Goal: Task Accomplishment & Management: Manage account settings

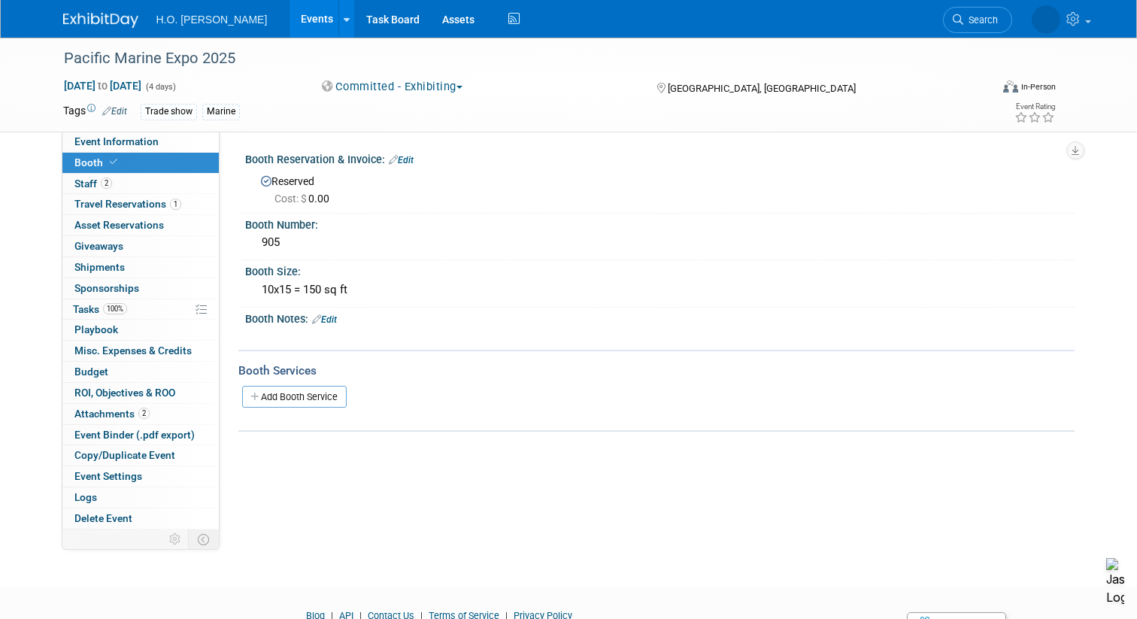
click at [290, 22] on link "Events" at bounding box center [317, 19] width 55 height 38
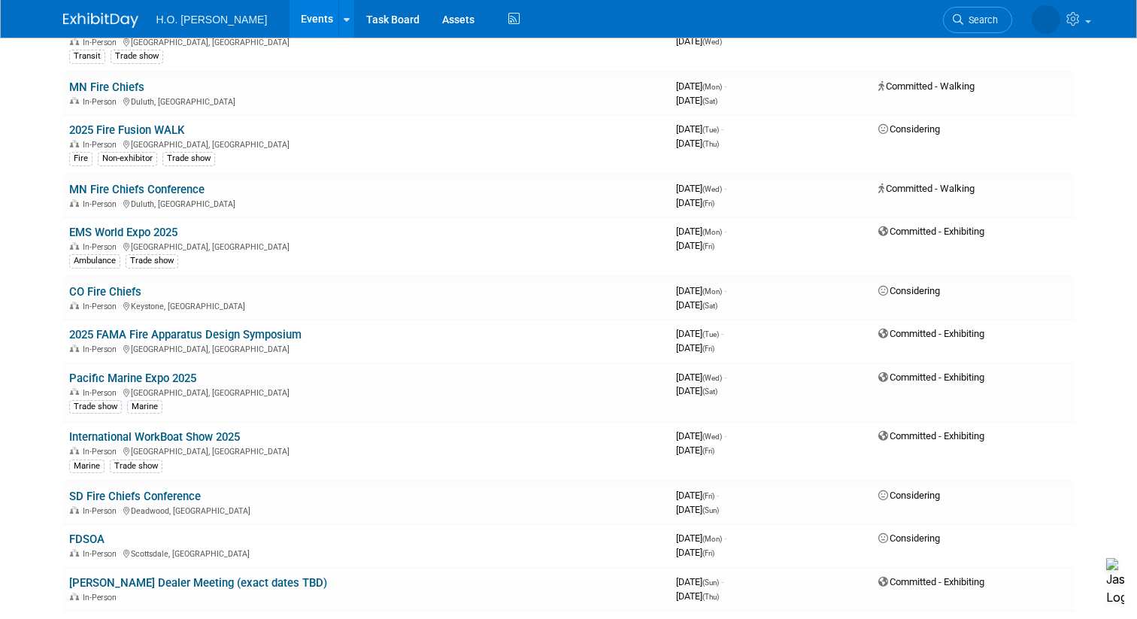
scroll to position [574, 0]
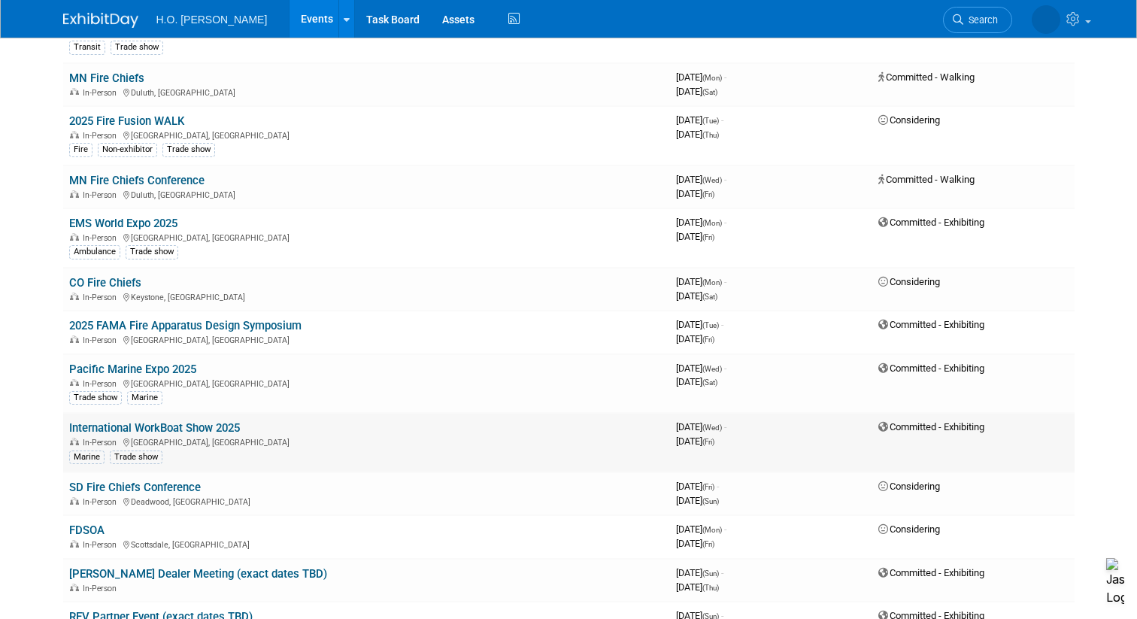
click at [194, 427] on link "International WorkBoat Show 2025" at bounding box center [154, 428] width 171 height 14
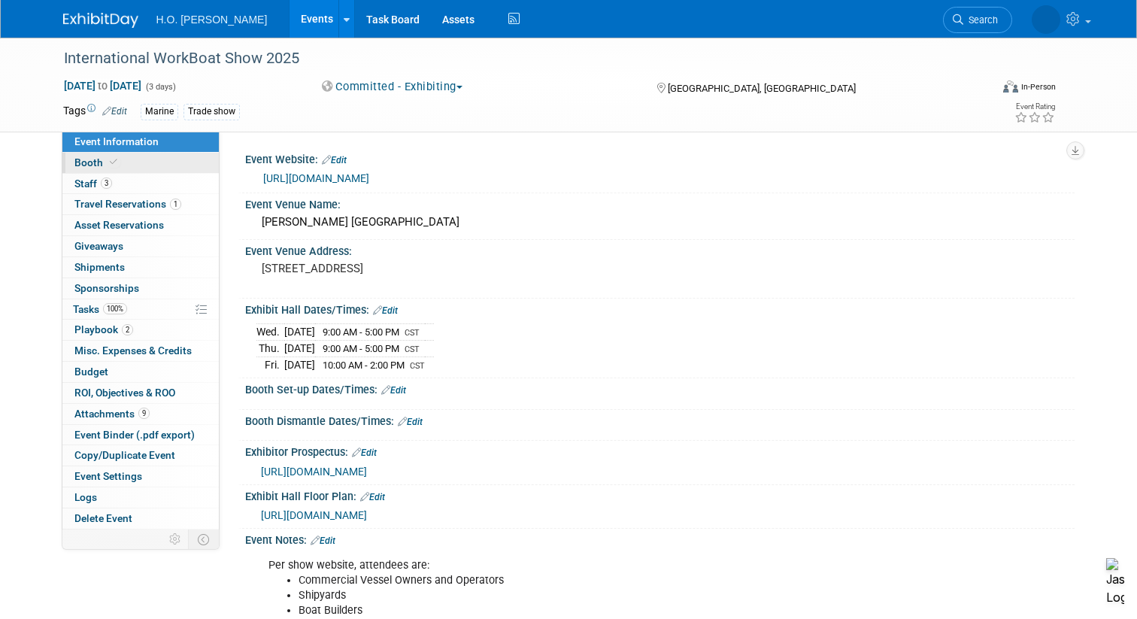
click at [132, 163] on link "Booth" at bounding box center [140, 163] width 156 height 20
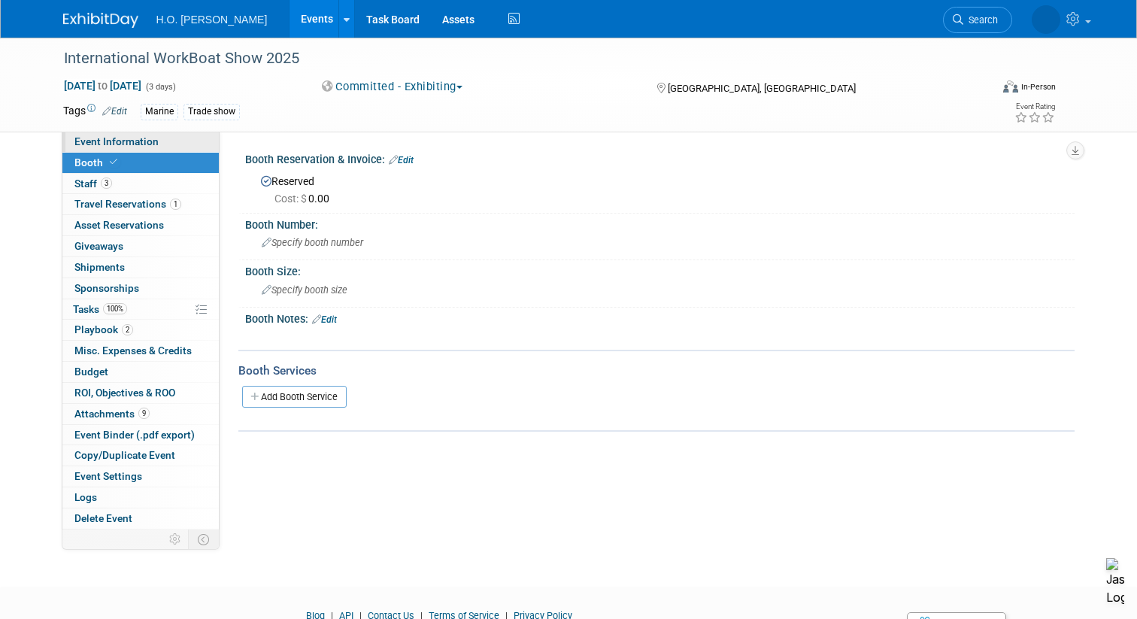
click at [145, 146] on span "Event Information" at bounding box center [116, 141] width 84 height 12
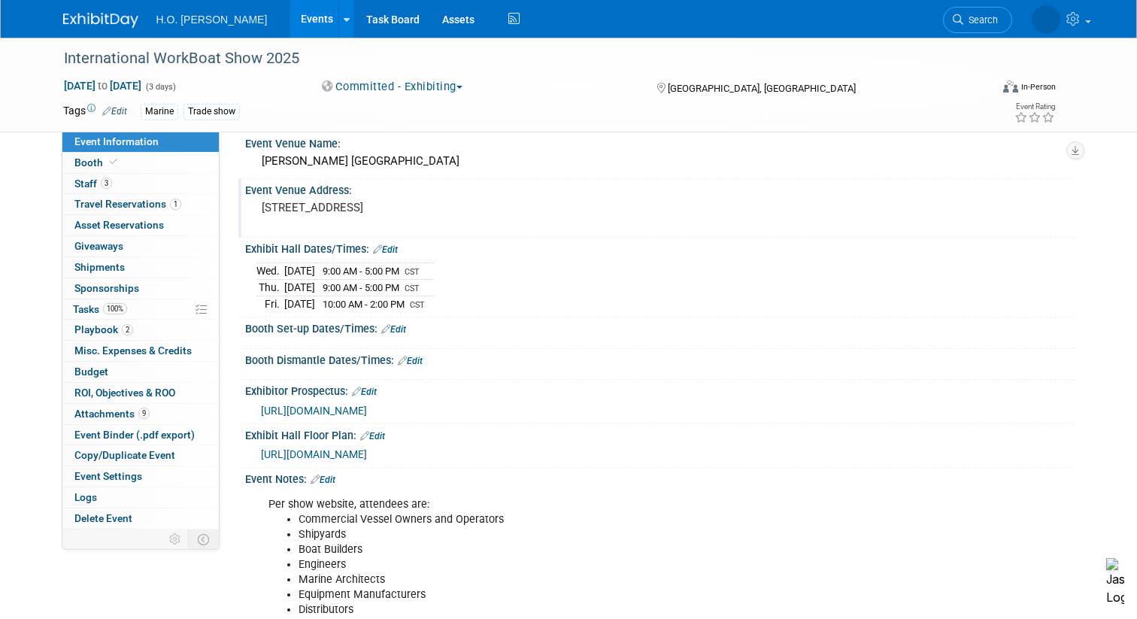
scroll to position [71, 0]
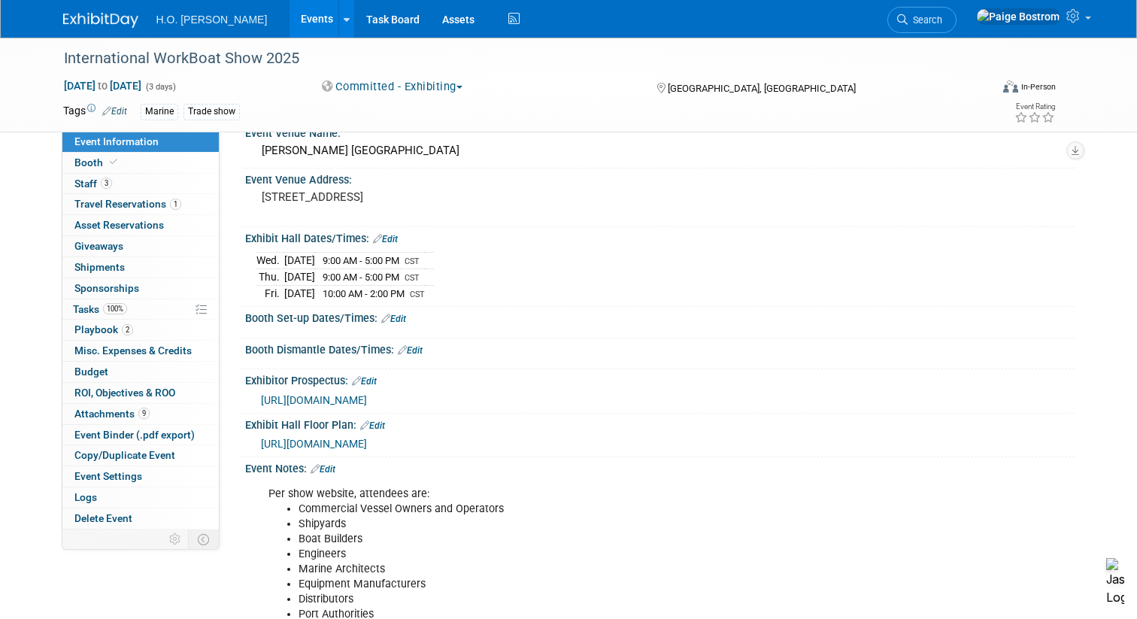
click at [367, 442] on span "https://s23.a2zinc.net/clients/diversified/workboatshow2024/Public/EventMap.aspx" at bounding box center [314, 444] width 106 height 12
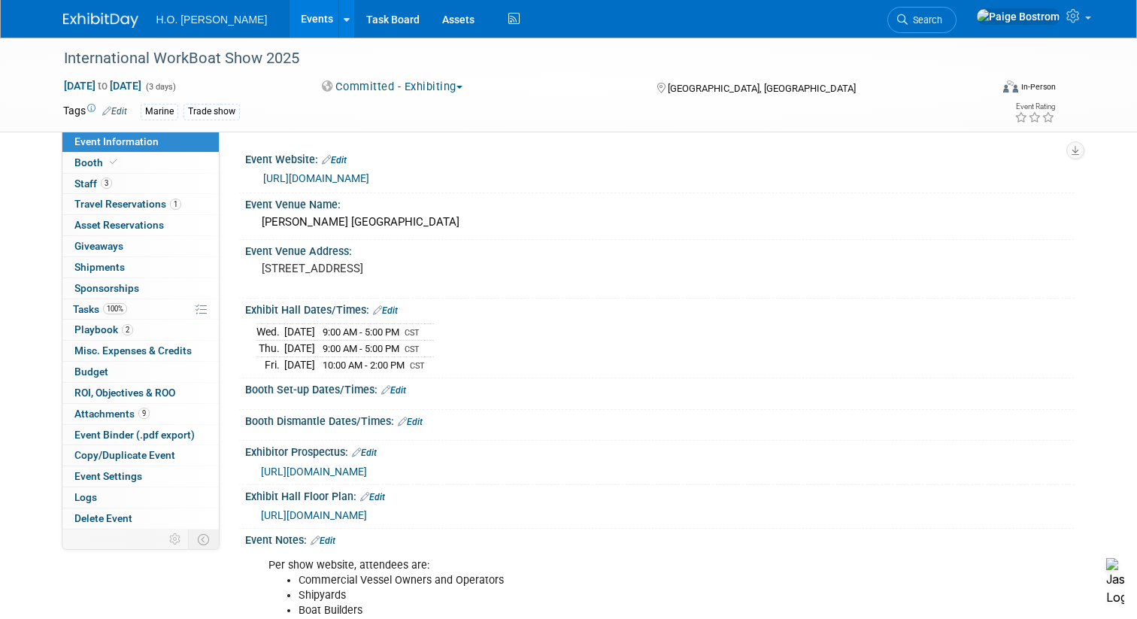
click at [375, 495] on link "Edit" at bounding box center [372, 497] width 25 height 11
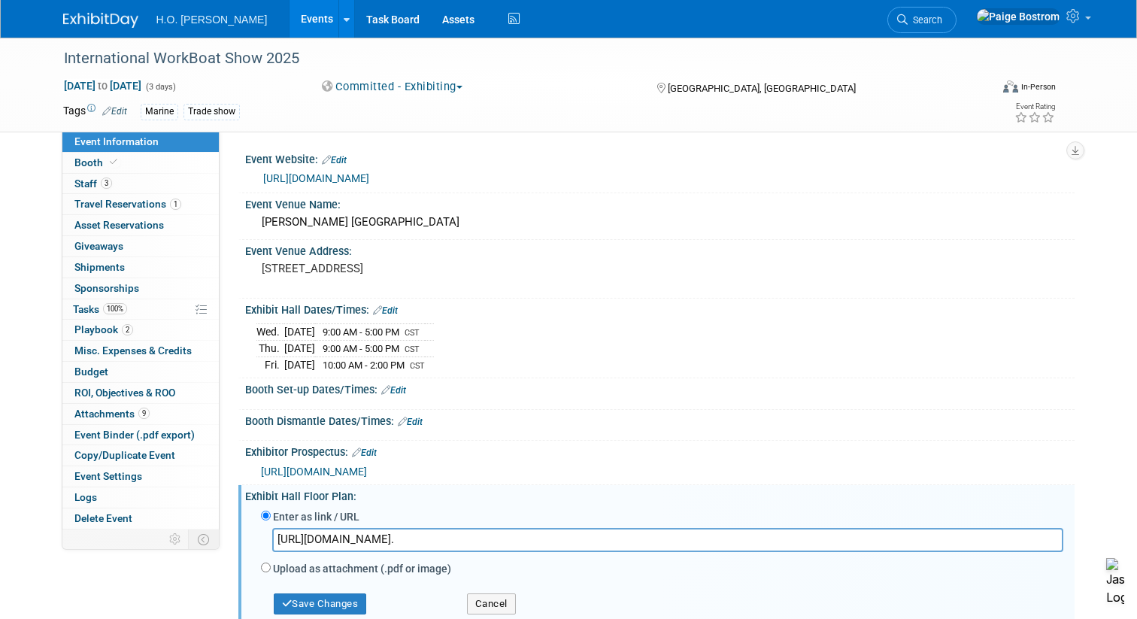
scroll to position [0, 1699]
type input "https://s23.a2zinc.net/clients/diversified/workboatshow2025/Public/EventMap.asp…"
click at [352, 602] on button "Save Changes" at bounding box center [320, 604] width 93 height 21
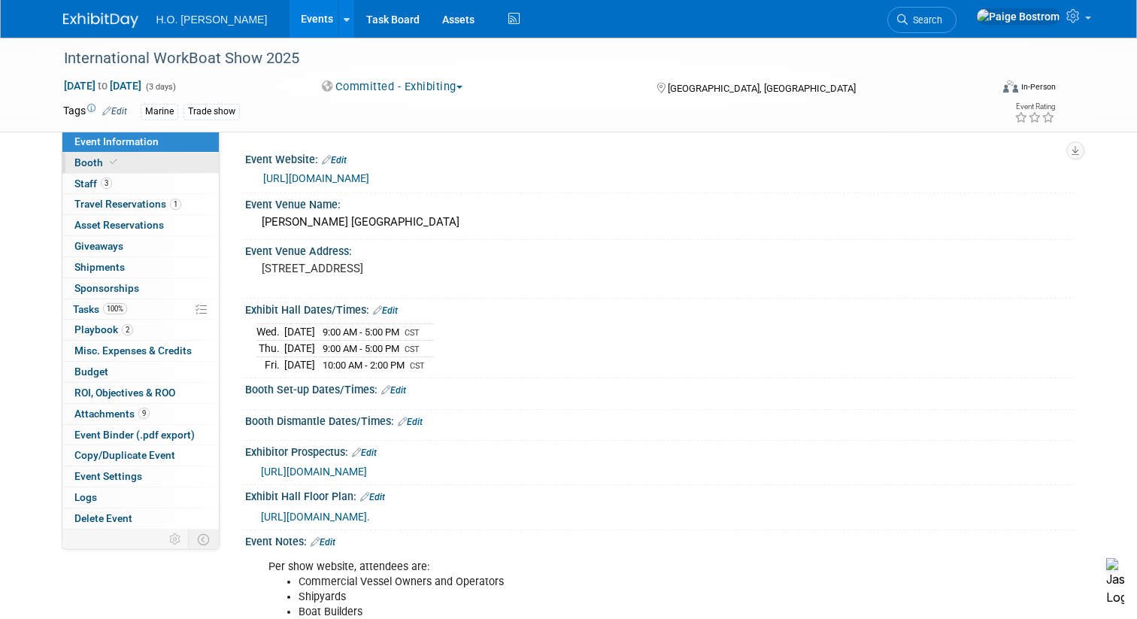
click at [140, 169] on link "Booth" at bounding box center [140, 163] width 156 height 20
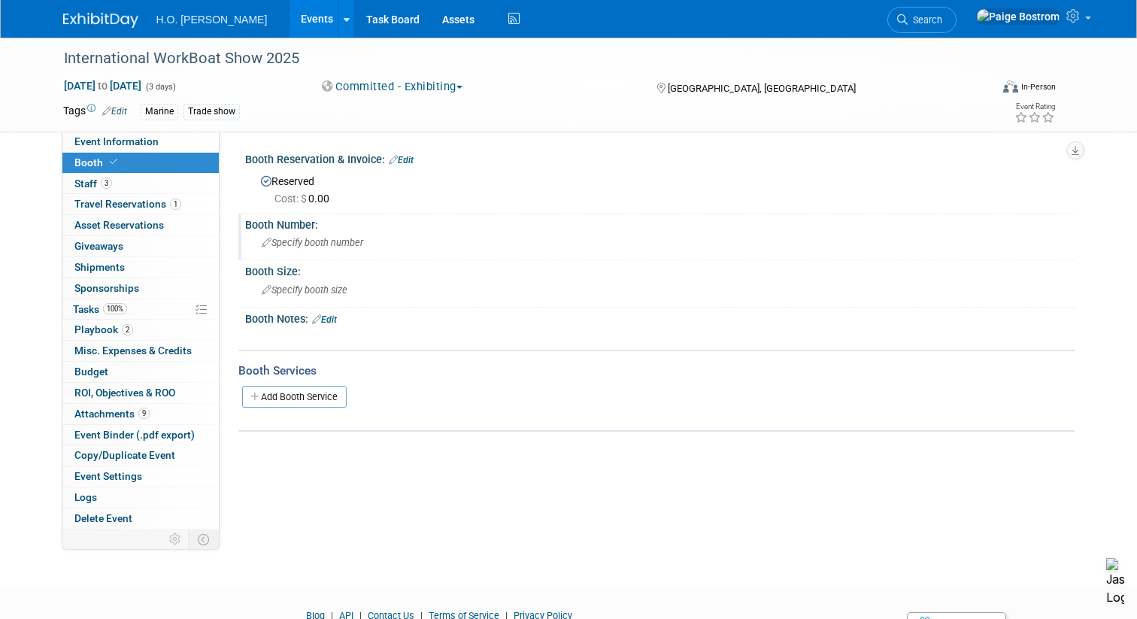
click at [296, 246] on span "Specify booth number" at bounding box center [313, 242] width 102 height 11
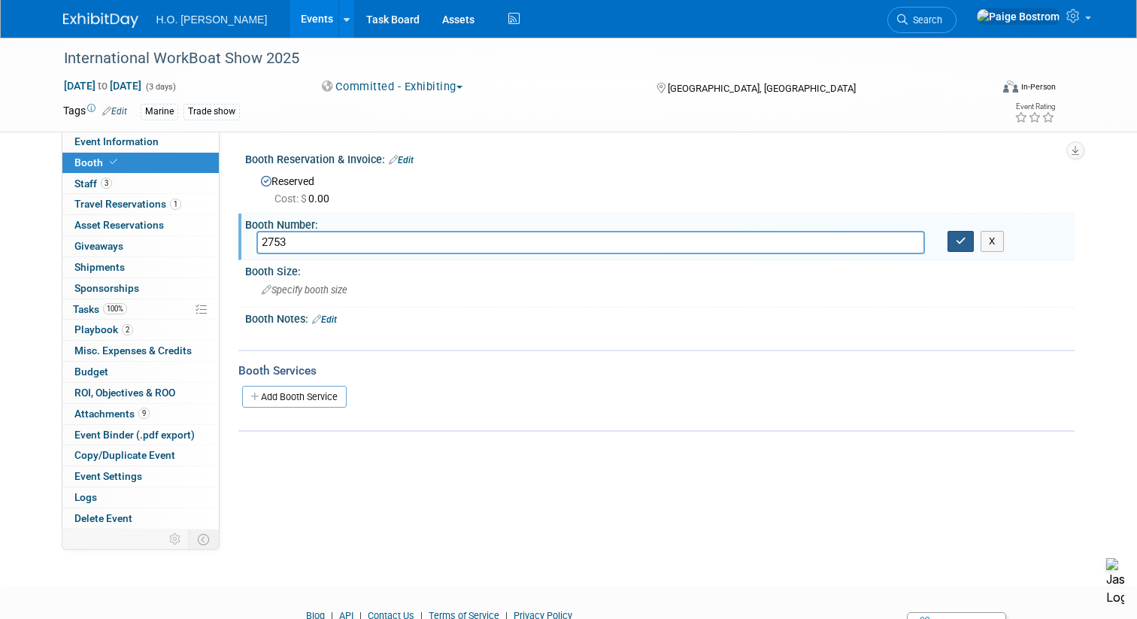
type input "2753"
click at [964, 244] on icon "button" at bounding box center [961, 241] width 11 height 10
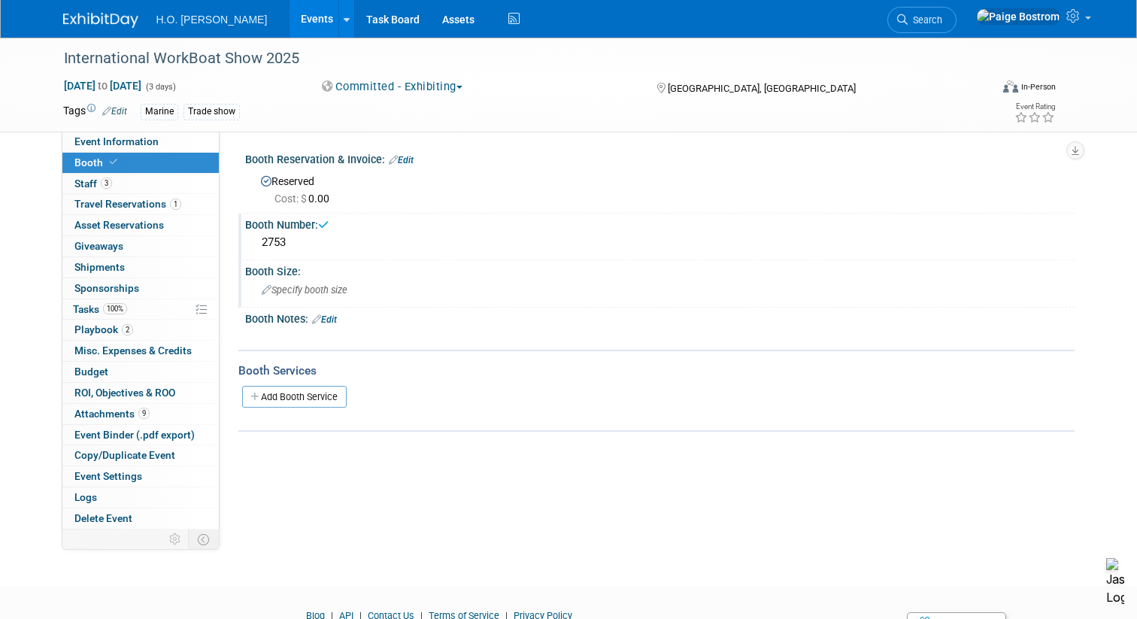
click at [335, 288] on span "Specify booth size" at bounding box center [305, 289] width 86 height 11
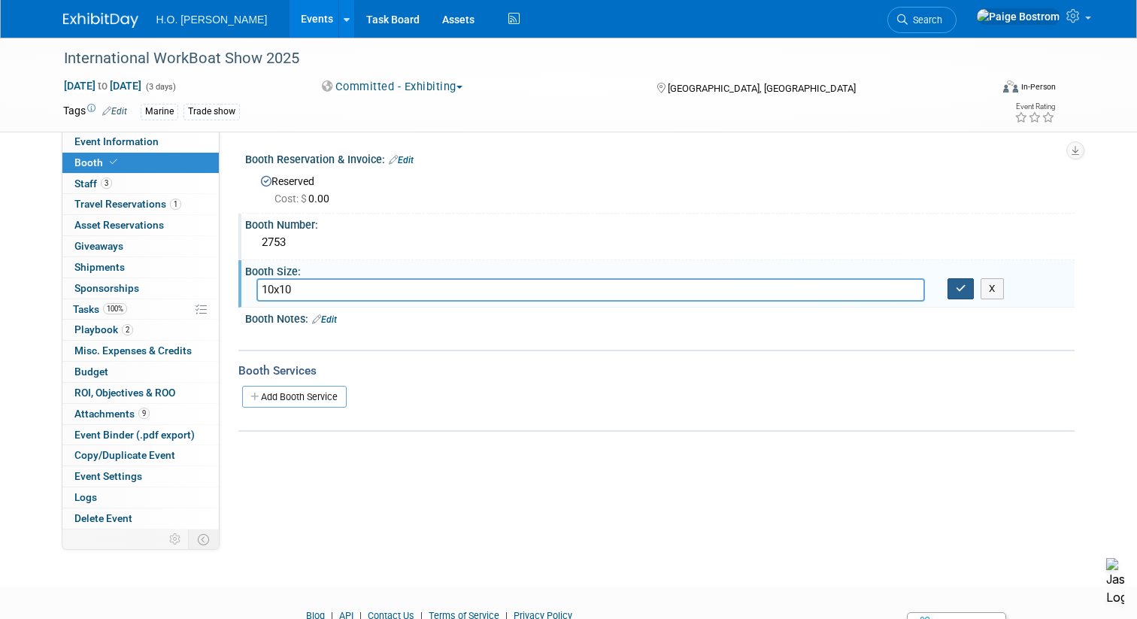
type input "10x10"
click at [971, 297] on button "button" at bounding box center [961, 288] width 27 height 21
